Goal: Register for event/course

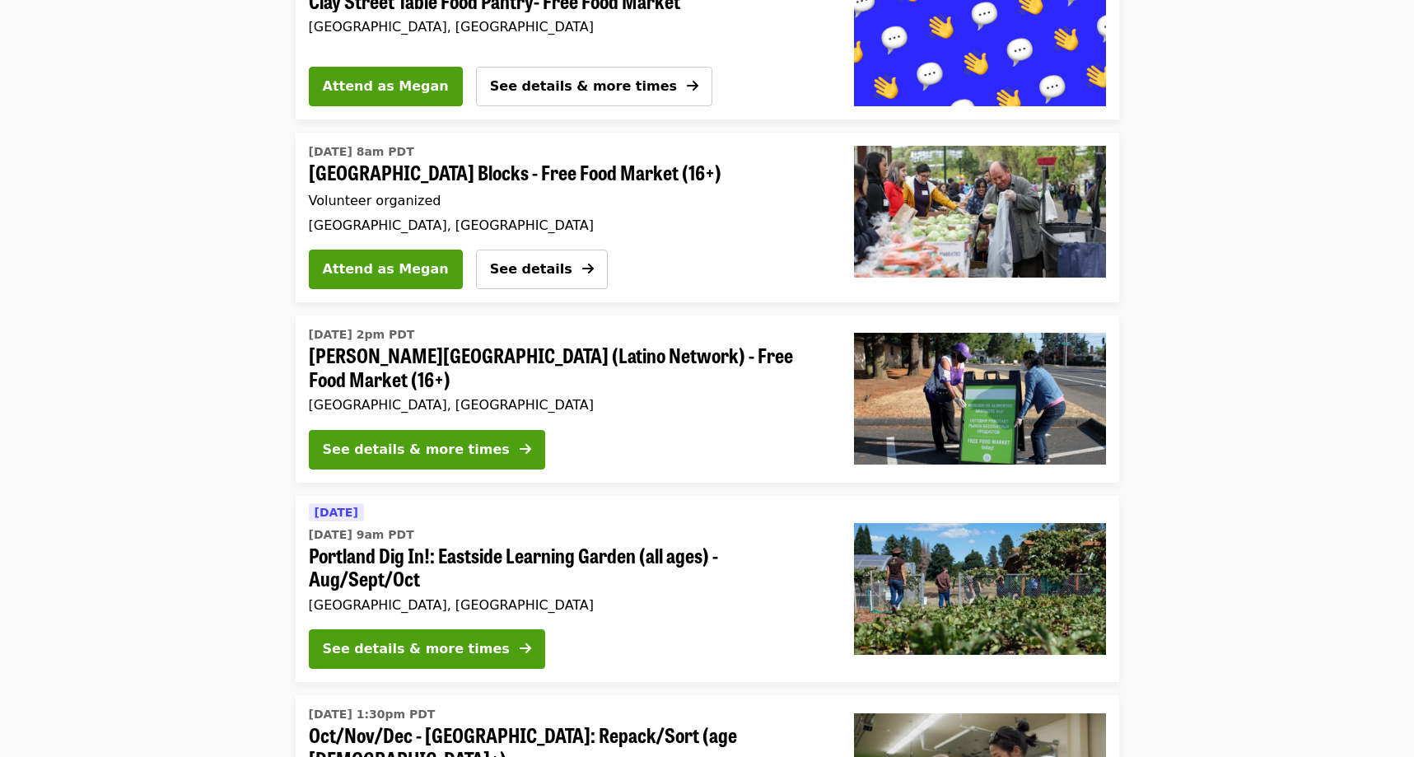
scroll to position [422, 0]
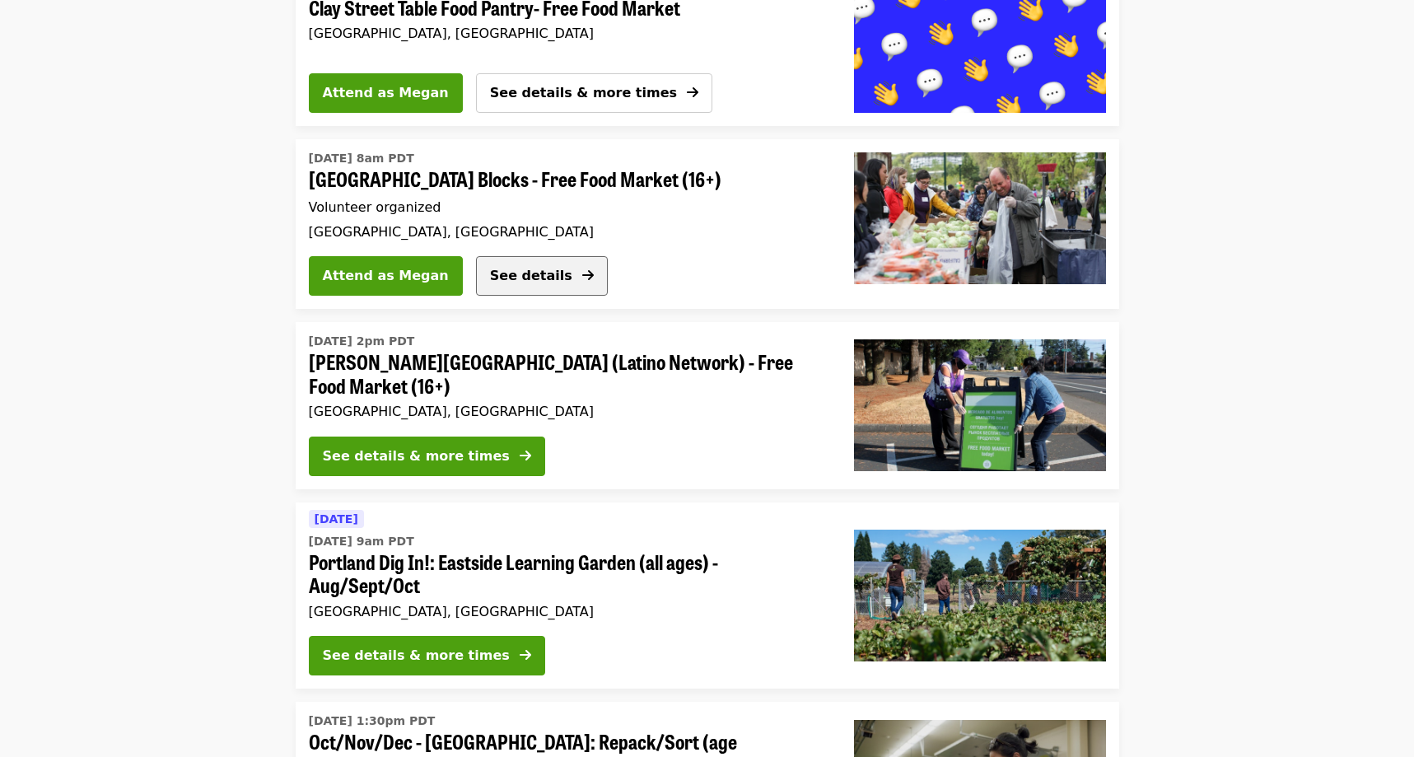
click at [490, 268] on span "See details" at bounding box center [531, 276] width 82 height 16
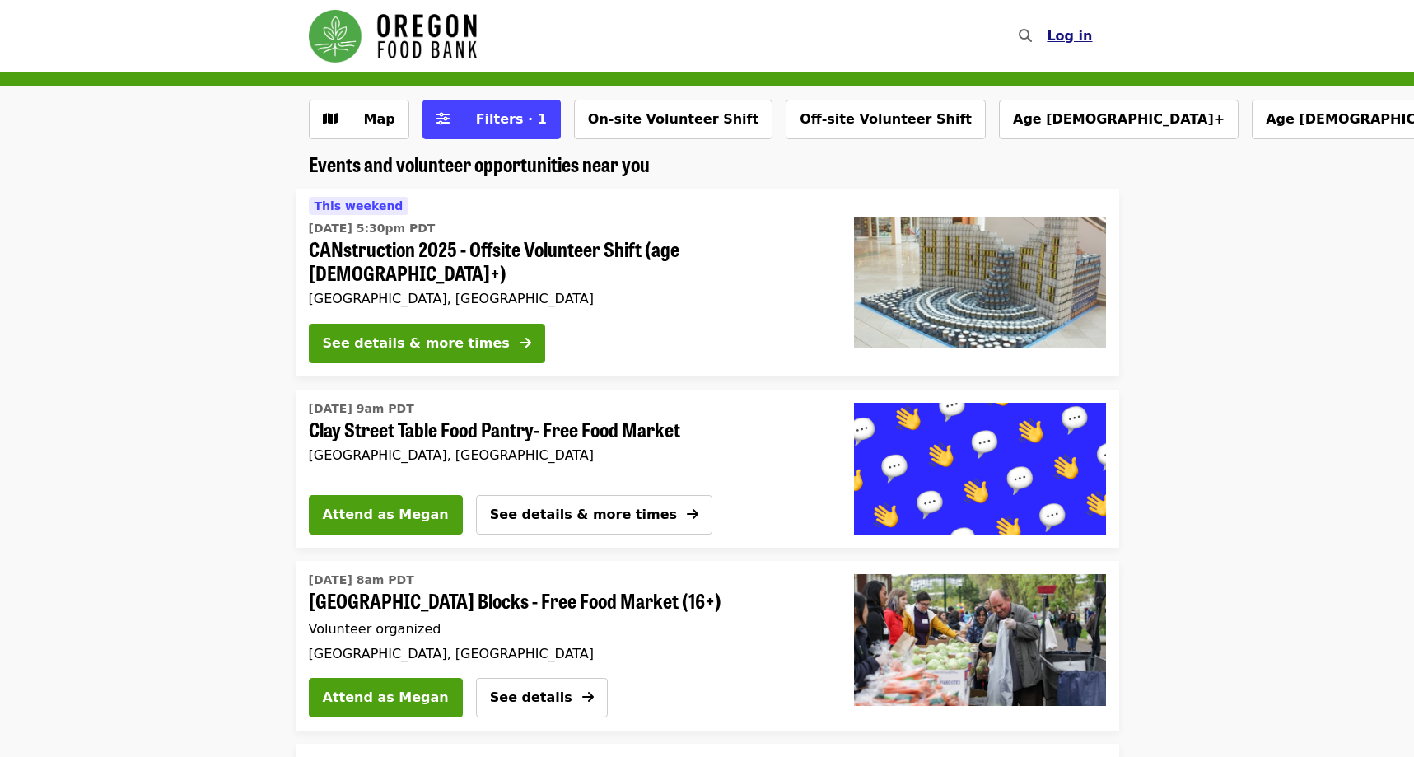
click at [1074, 24] on button "Log in" at bounding box center [1070, 36] width 72 height 33
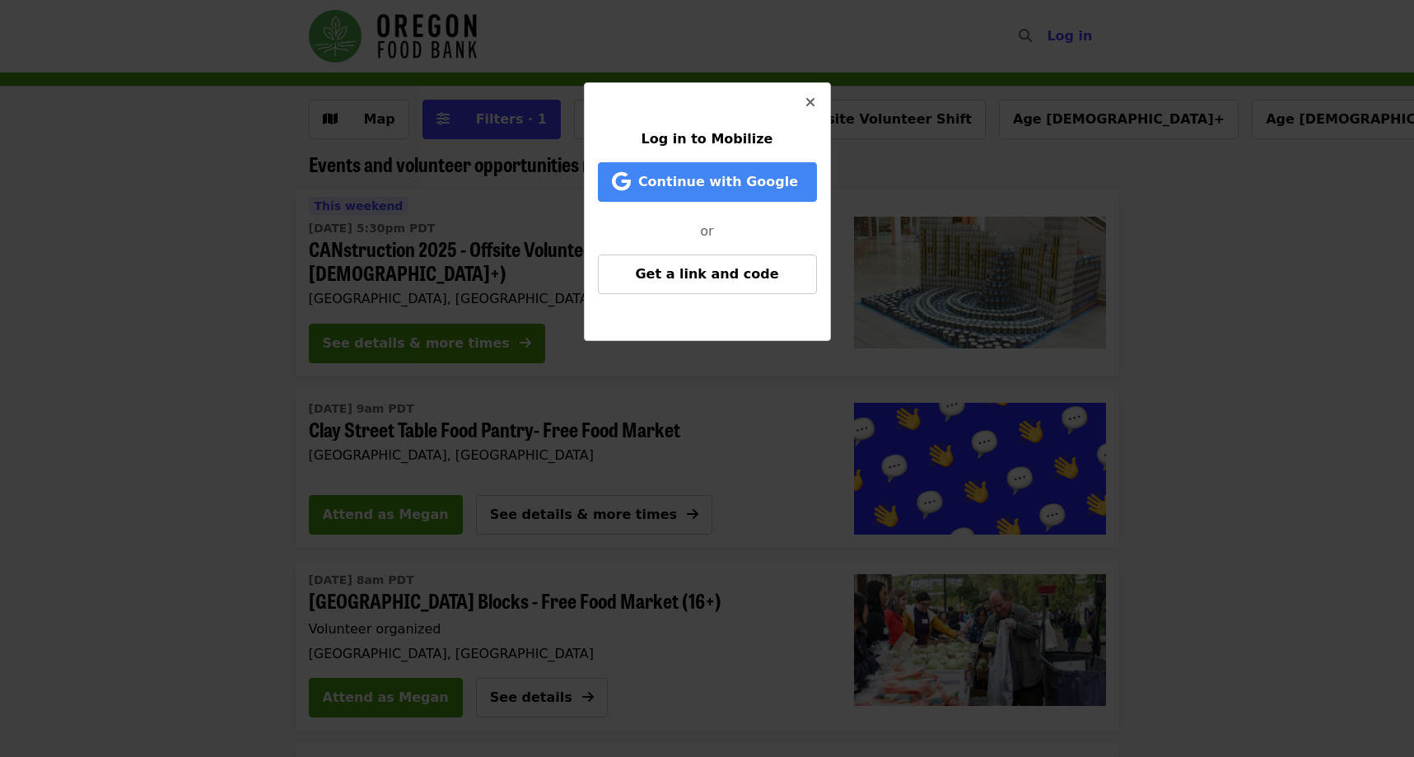
drag, startPoint x: 736, startPoint y: 184, endPoint x: 744, endPoint y: 353, distance: 169.8
click at [745, 353] on div "Log in to Mobilize Continue with Google or Get a link and code" at bounding box center [707, 378] width 1414 height 757
click at [742, 272] on span "Get a link and code" at bounding box center [706, 274] width 143 height 16
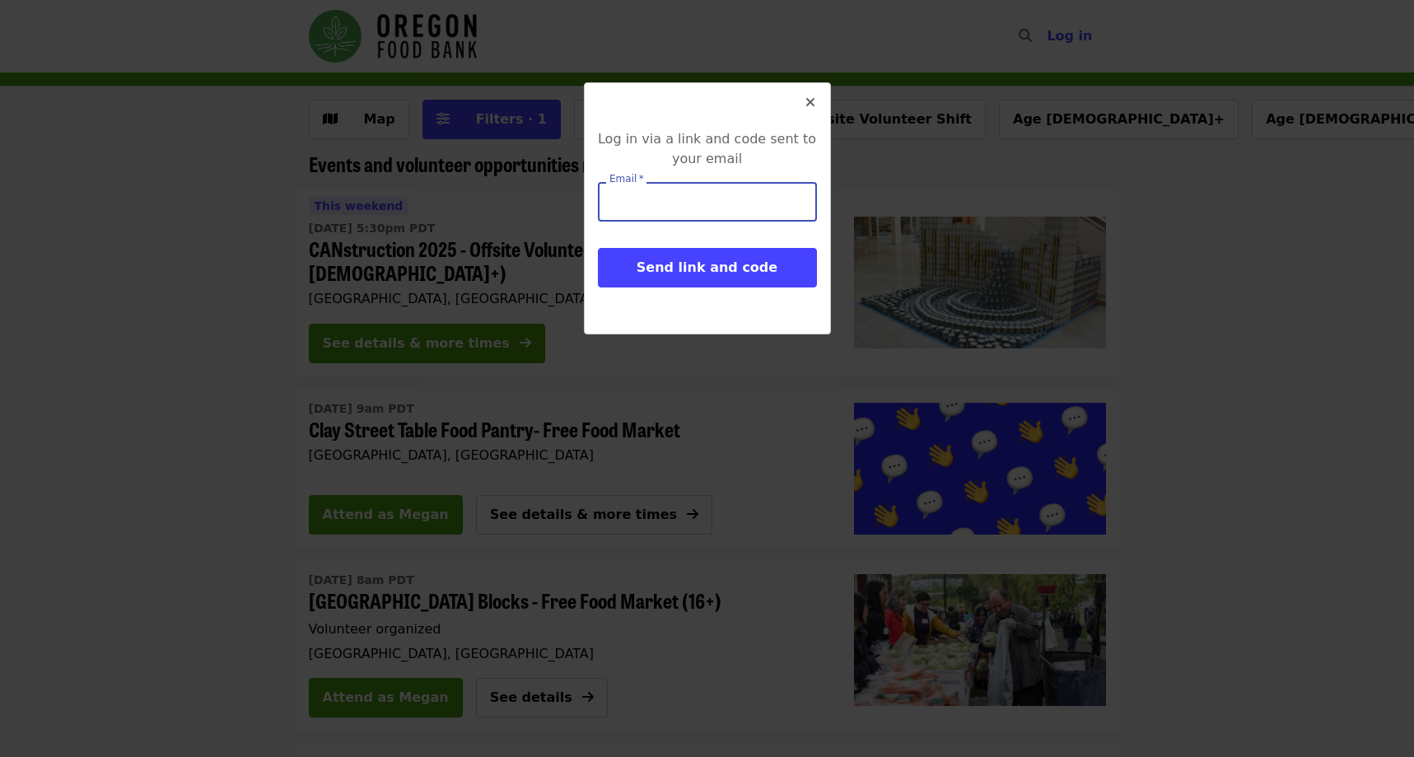
click at [689, 211] on input "Email   *" at bounding box center [707, 202] width 219 height 40
type input "**********"
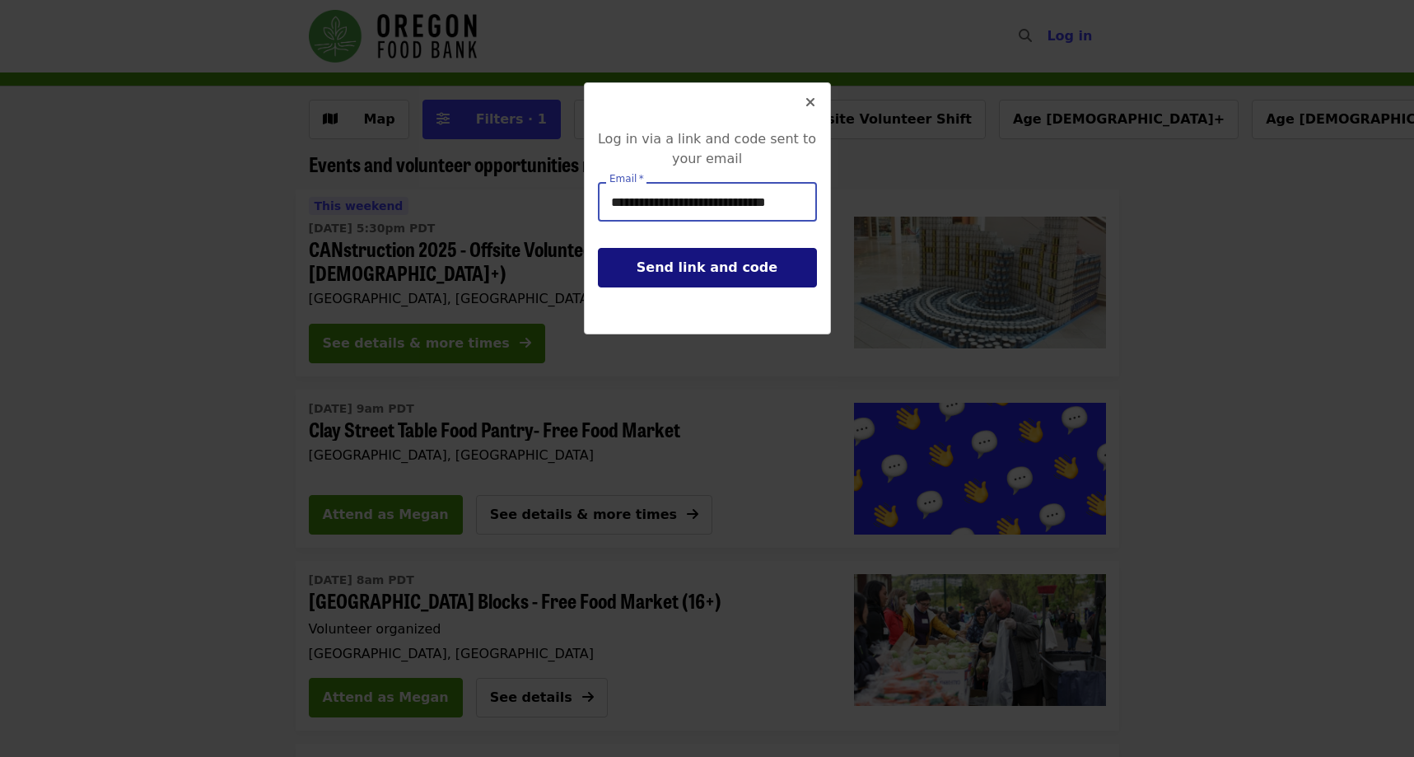
click at [721, 269] on span "Send link and code" at bounding box center [707, 267] width 141 height 16
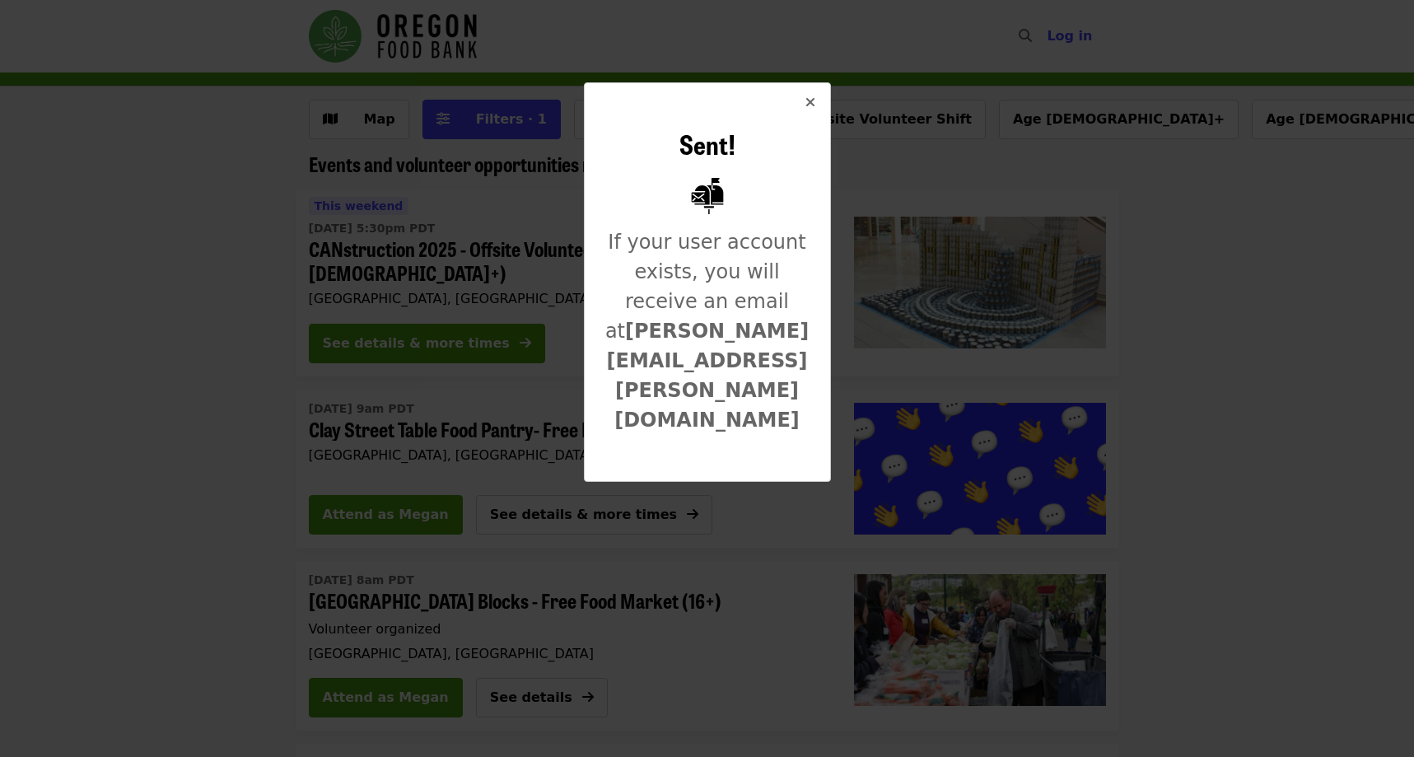
click at [208, 257] on div "Sent! If your user account exists, you will receive an email at megan.etcheberr…" at bounding box center [707, 378] width 1414 height 757
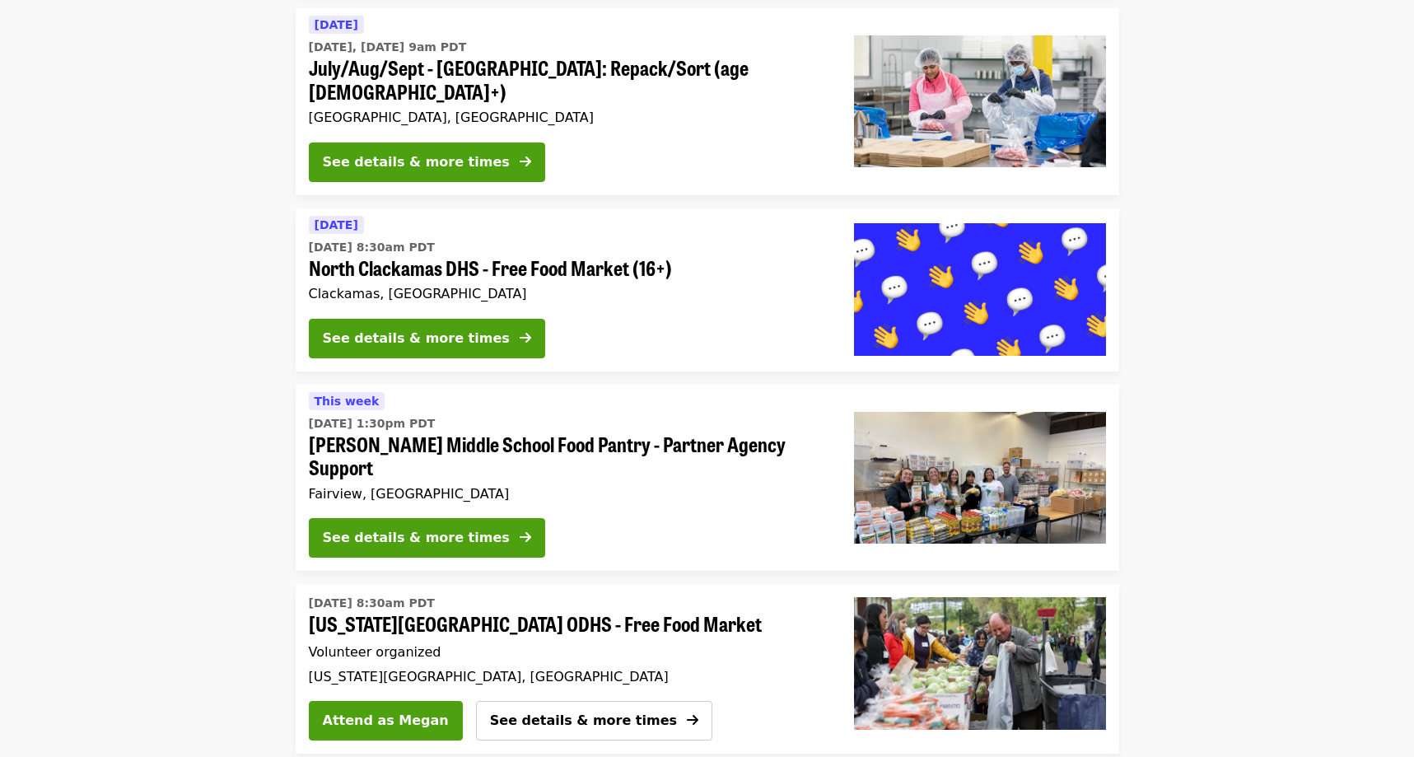
scroll to position [3491, 0]
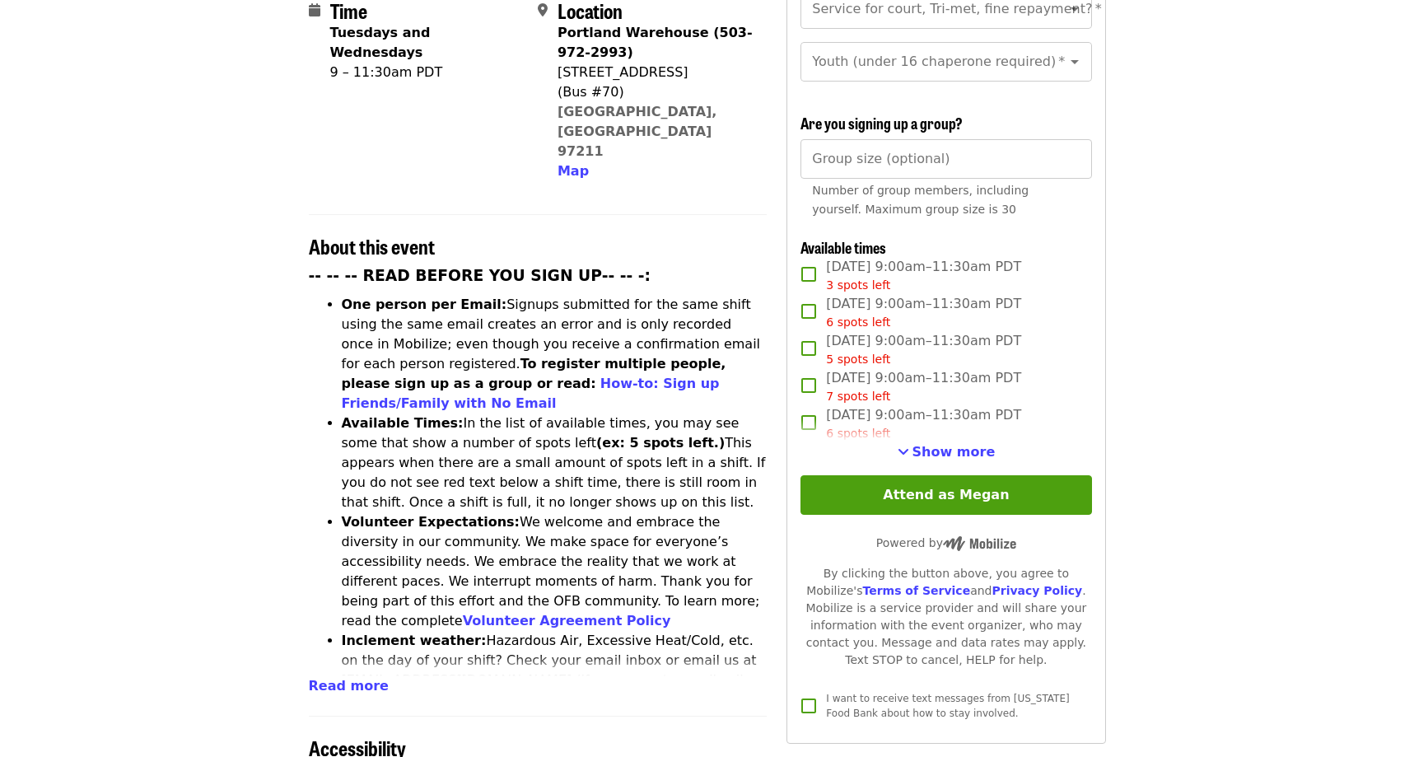
scroll to position [448, 0]
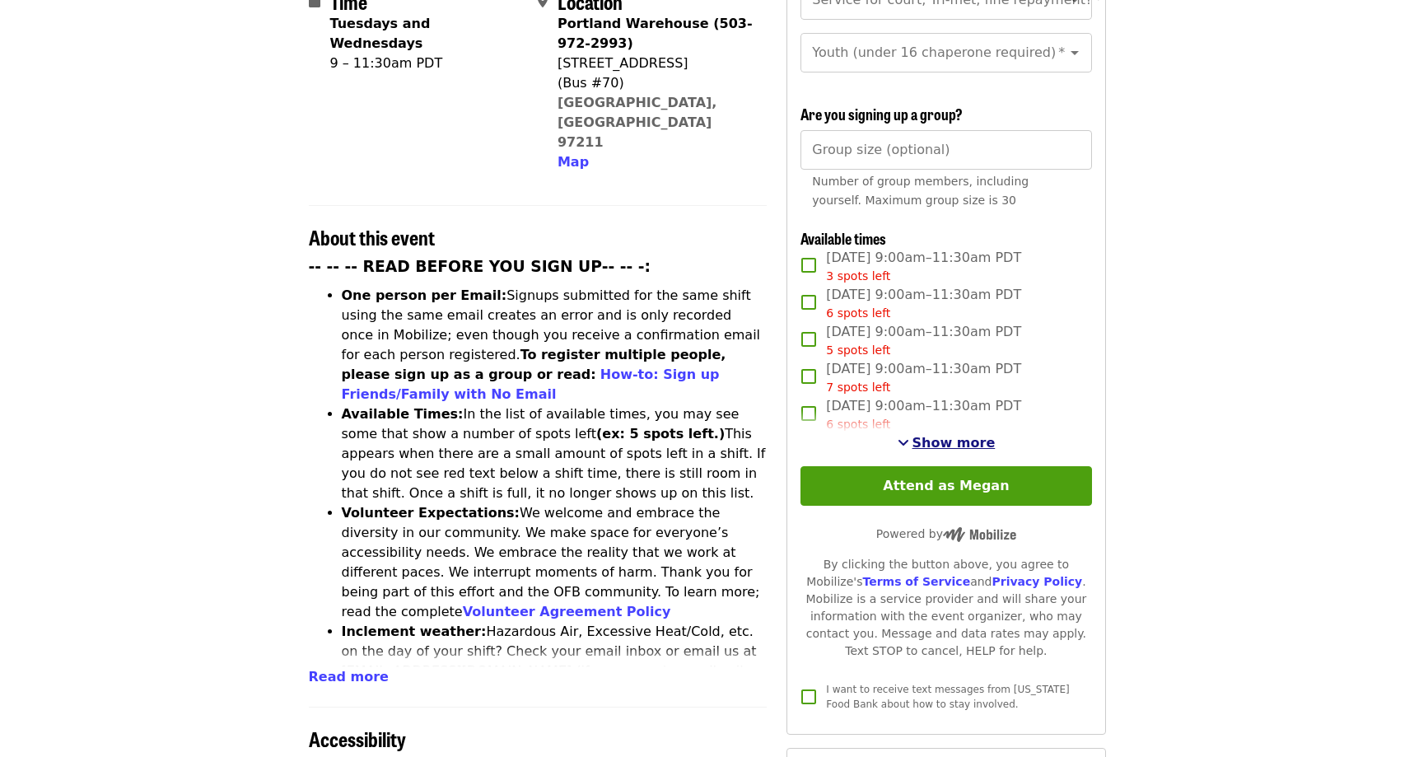
click at [957, 435] on span "Show more" at bounding box center [953, 443] width 83 height 16
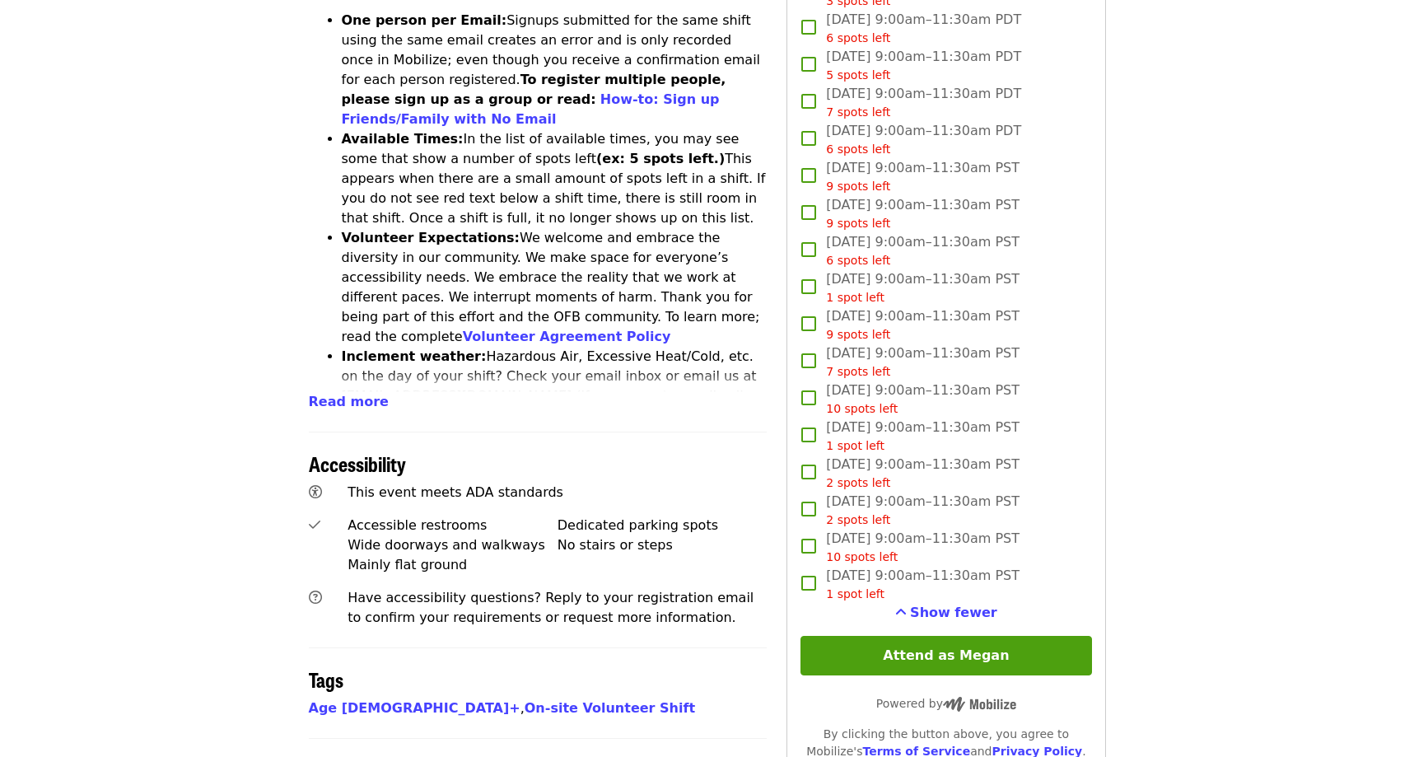
scroll to position [595, 0]
